Goal: Task Accomplishment & Management: Manage account settings

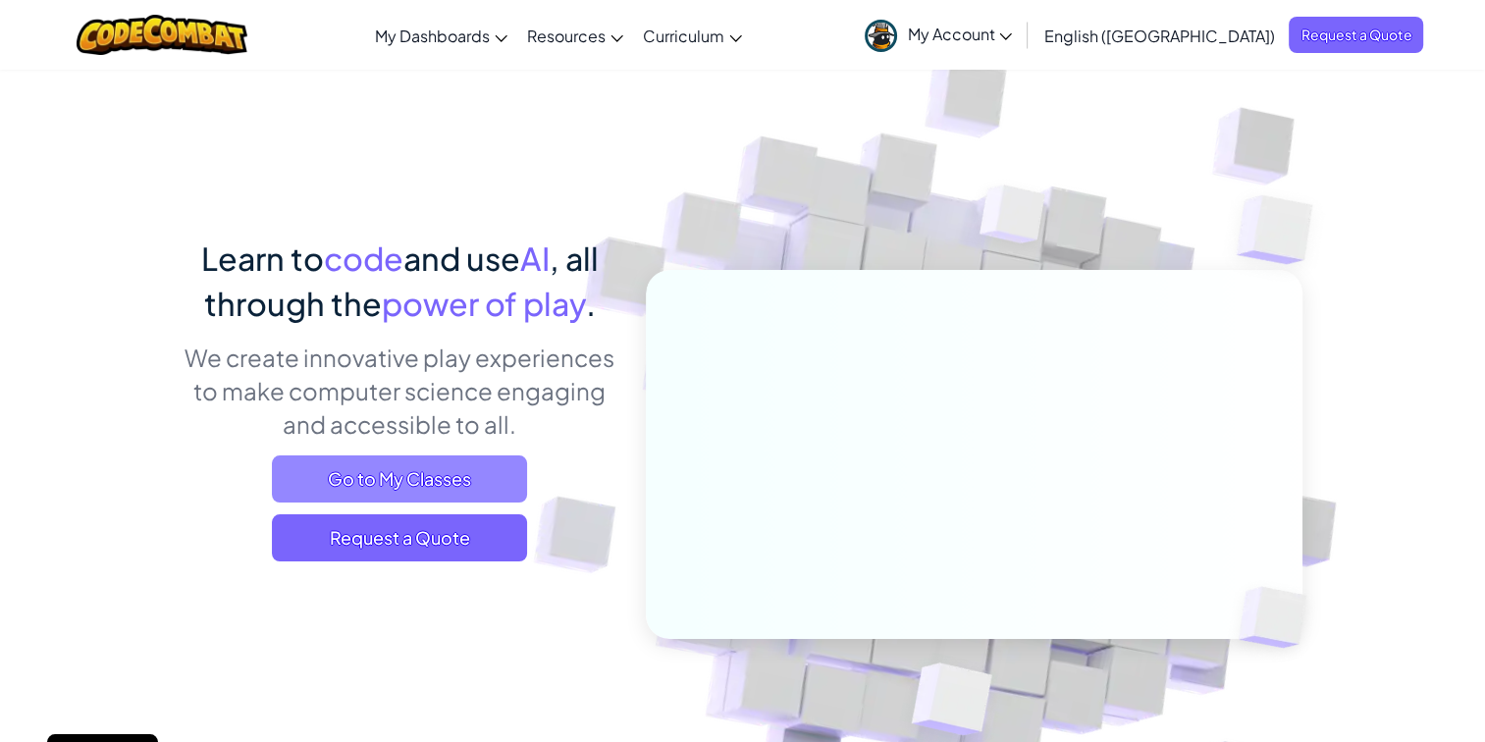
click at [463, 477] on span "Go to My Classes" at bounding box center [399, 478] width 255 height 47
click at [1012, 36] on span "My Account" at bounding box center [959, 34] width 105 height 21
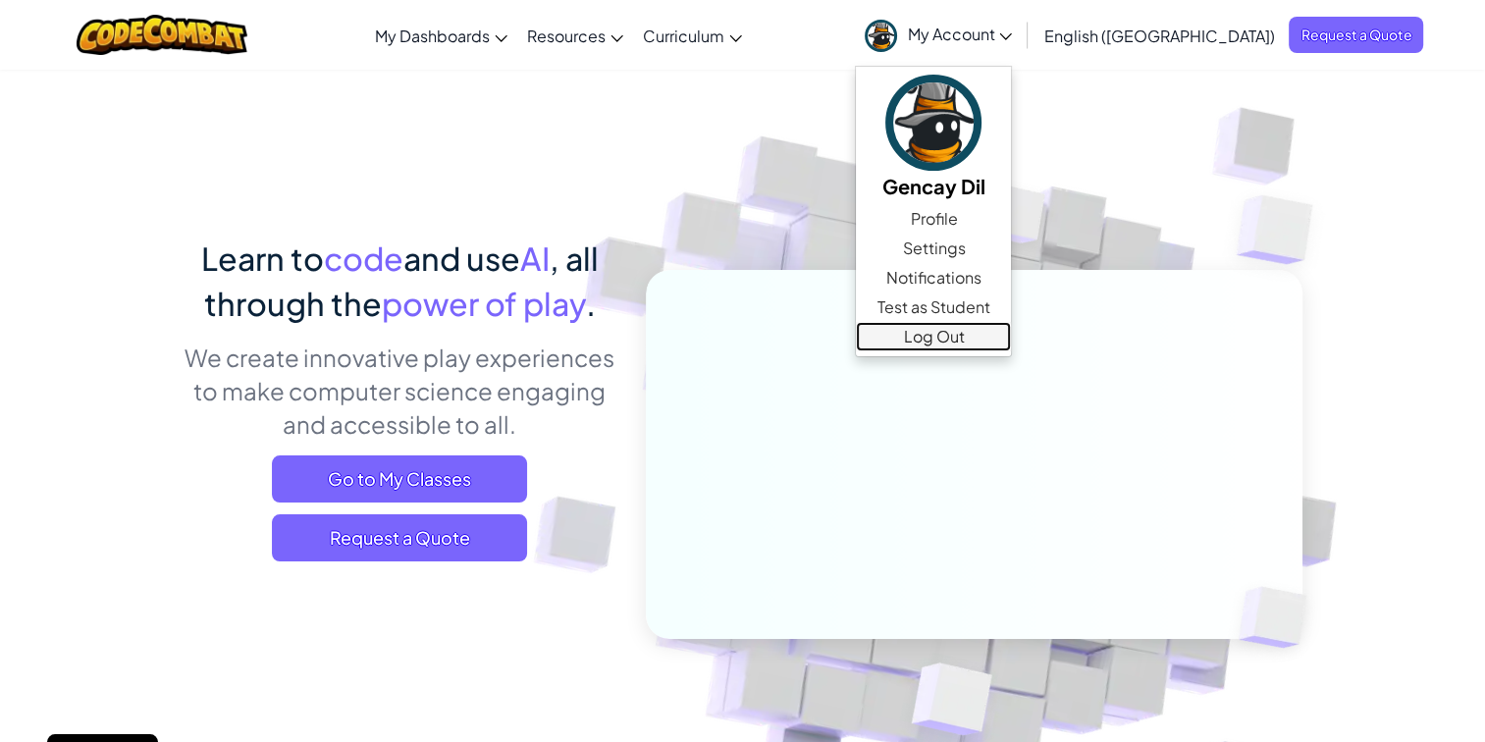
click at [1011, 338] on link "Log Out" at bounding box center [933, 336] width 155 height 29
